Goal: Transaction & Acquisition: Purchase product/service

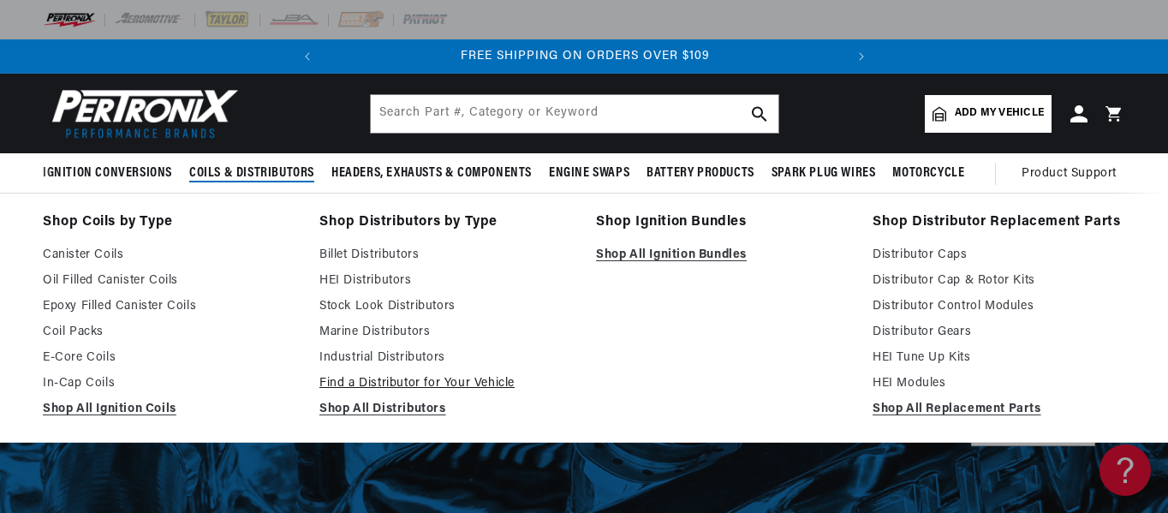
click at [407, 376] on link "Find a Distributor for Your Vehicle" at bounding box center [445, 383] width 253 height 21
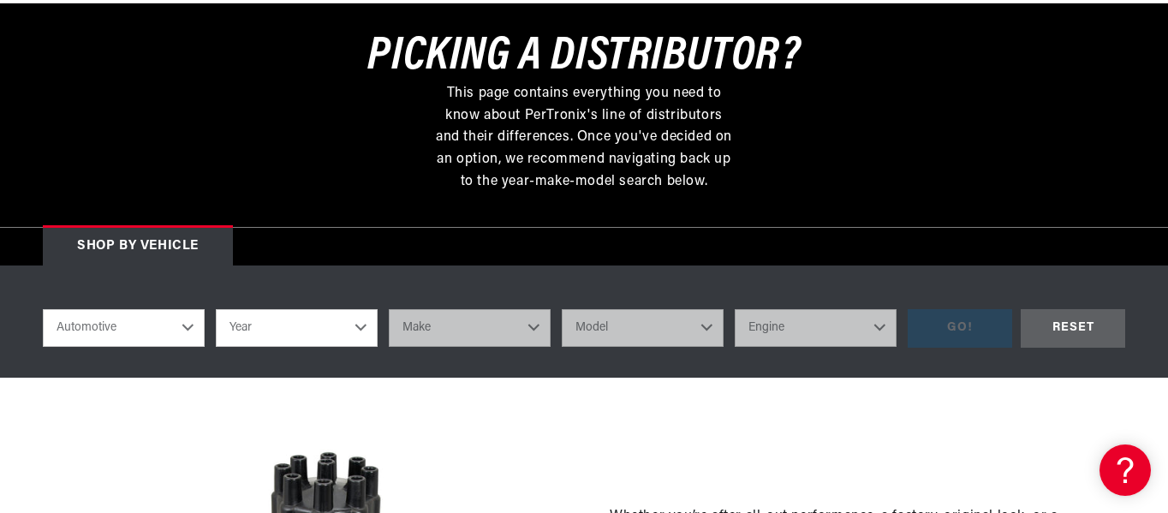
click at [272, 319] on select "Year 2026 2025 2024 2023 2022 2021 2020 2019 2018 2017 2016 2015 2014 2013 2012…" at bounding box center [297, 328] width 162 height 38
select select "1962"
click at [216, 309] on select "Year 2026 2025 2024 2023 2022 2021 2020 2019 2018 2017 2016 2015 2014 2013 2012…" at bounding box center [297, 328] width 162 height 38
select select "1962"
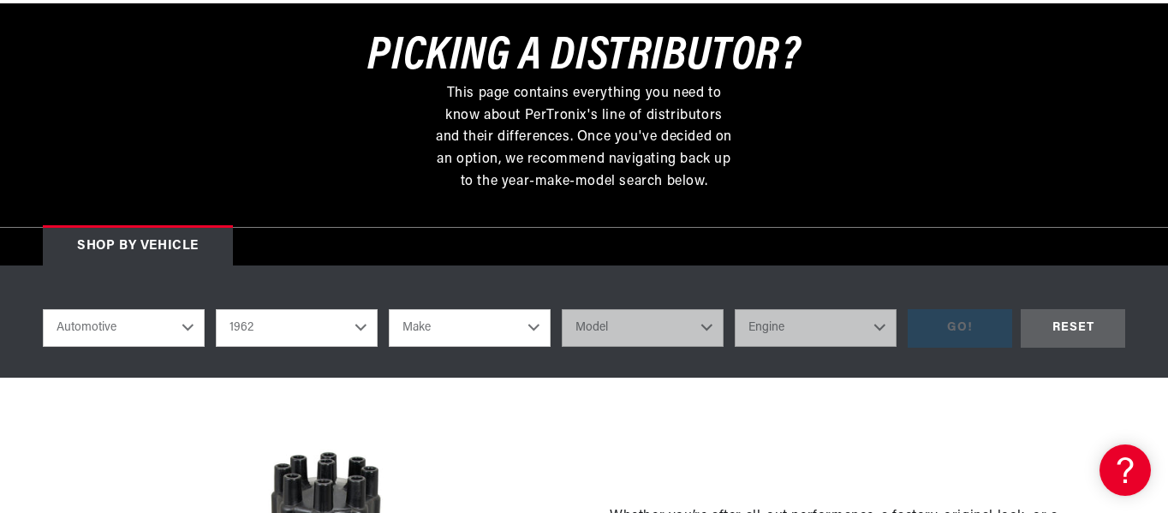
click at [421, 319] on select "Make Alfa Romeo American Motors Aston Martin Austin Austin Healey Bentley Buick…" at bounding box center [470, 328] width 162 height 38
select select "Austin-Healey"
click at [389, 309] on select "Make Alfa Romeo American Motors Aston Martin Austin Austin Healey Bentley Buick…" at bounding box center [470, 328] width 162 height 38
select select "Austin-Healey"
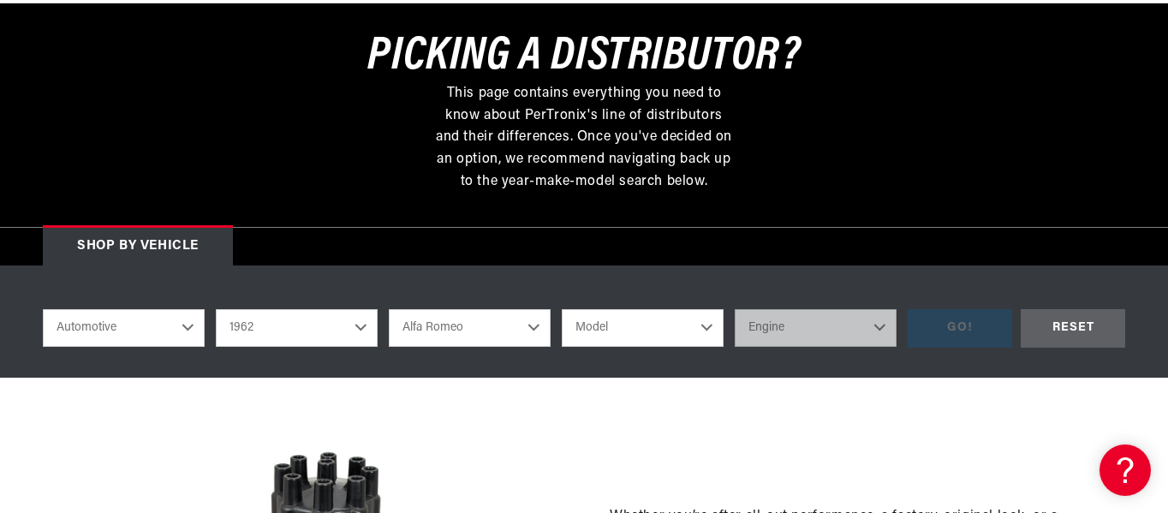
click at [615, 320] on select "Model 3000 Sprite" at bounding box center [643, 328] width 162 height 38
select select "3000"
click at [562, 309] on select "Model 3000 Sprite" at bounding box center [643, 328] width 162 height 38
select select "3000"
click at [755, 316] on select "Engine 2.9L" at bounding box center [816, 328] width 162 height 38
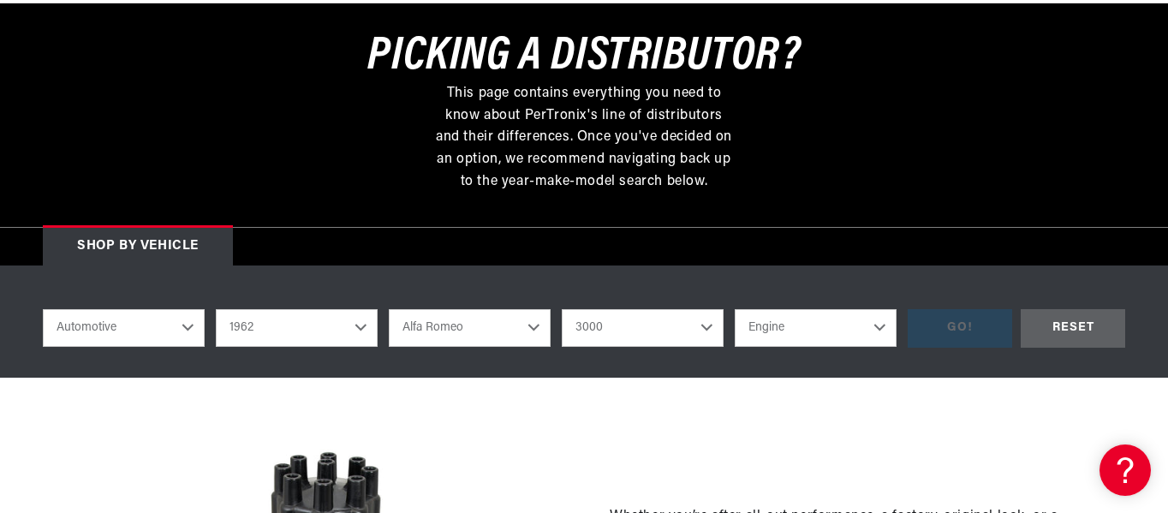
select select "2.9L"
click at [735, 309] on select "Engine 2.9L" at bounding box center [816, 328] width 162 height 38
select select "2.9L"
click at [948, 319] on div "GO!" at bounding box center [960, 328] width 104 height 39
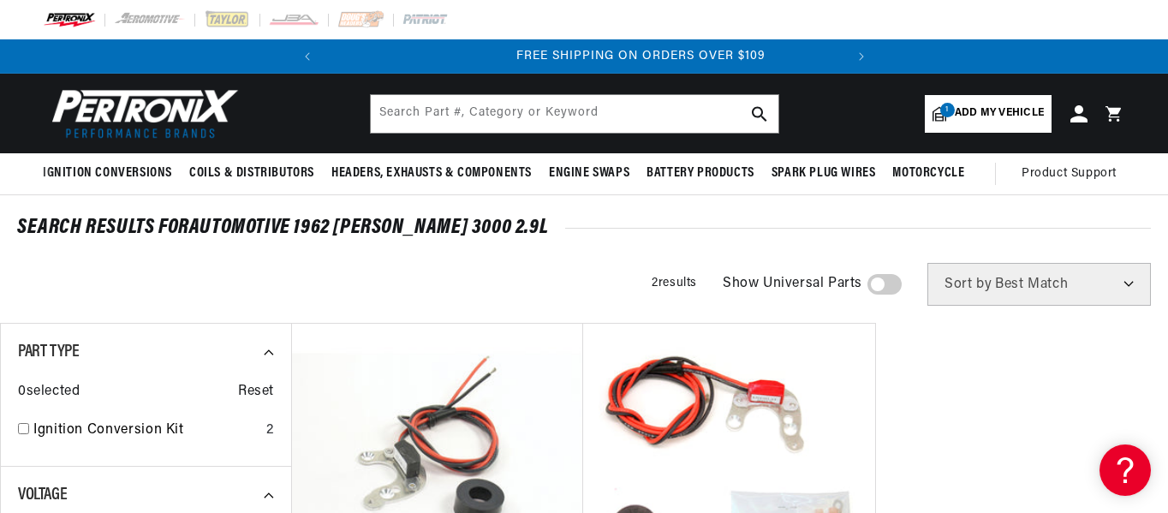
scroll to position [0, 519]
click at [107, 433] on link "Ignition Conversion Kit" at bounding box center [146, 431] width 226 height 22
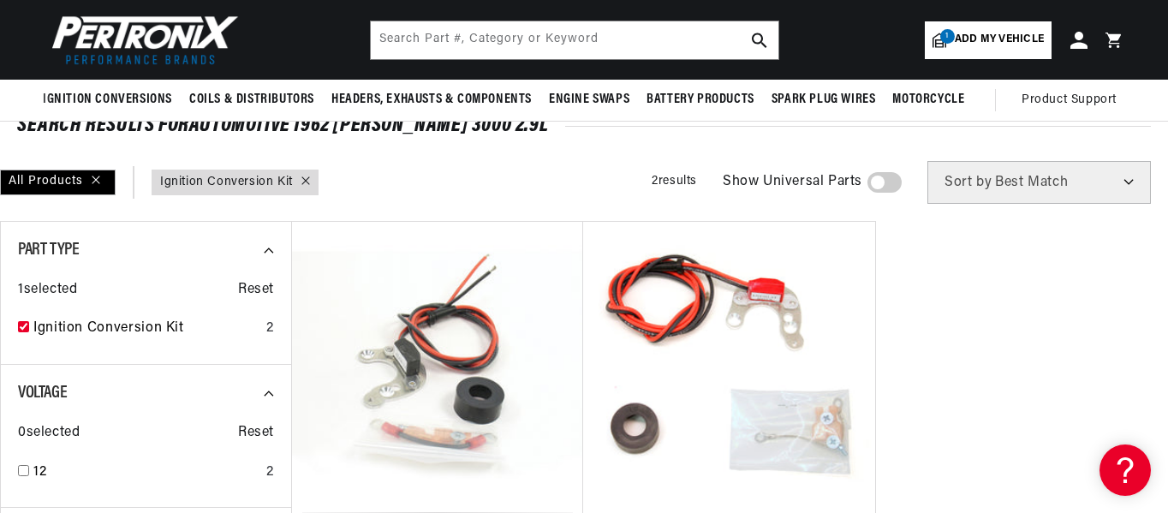
scroll to position [96, 0]
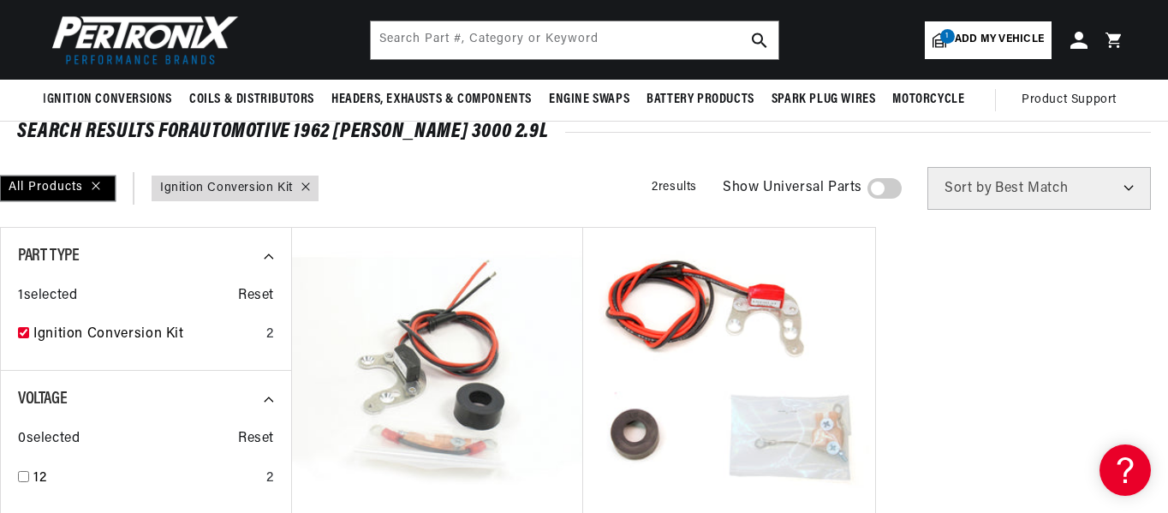
click at [57, 187] on div "All Products" at bounding box center [58, 189] width 116 height 26
checkbox input "false"
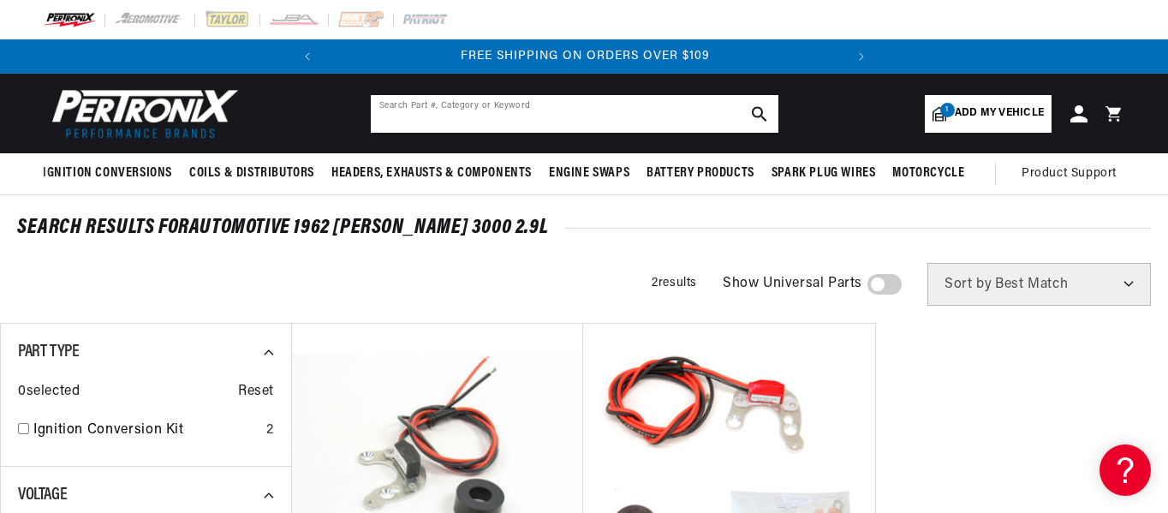
click at [524, 110] on input "text" at bounding box center [575, 114] width 408 height 38
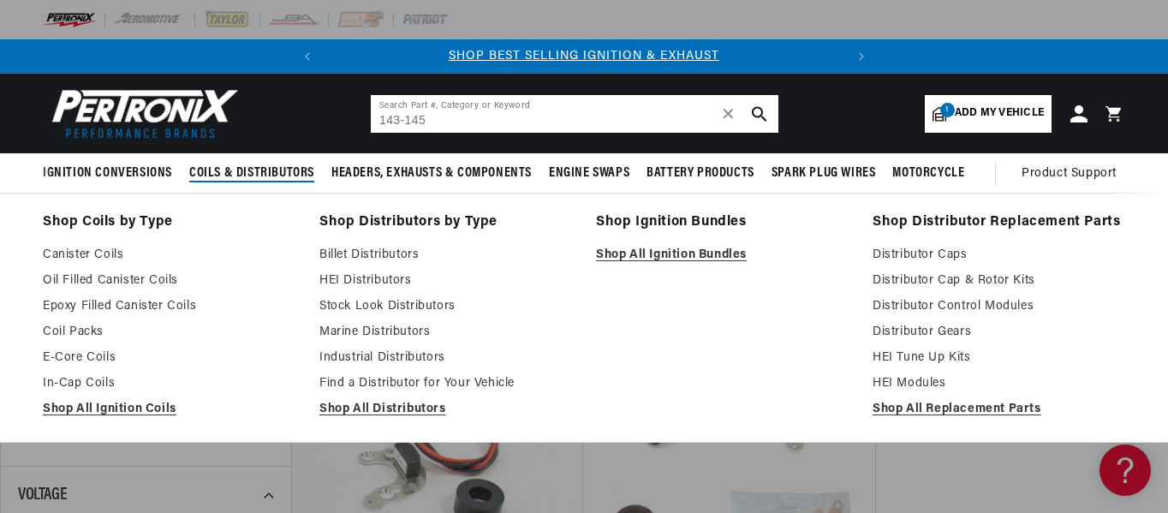
type input "143-145"
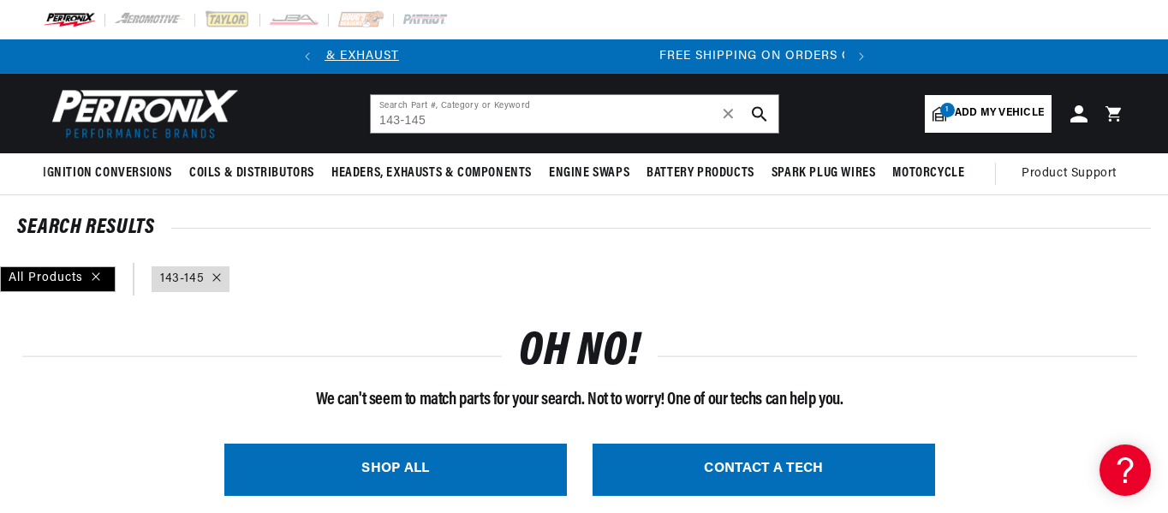
click at [766, 118] on icon "search button" at bounding box center [759, 113] width 15 height 15
